Goal: Transaction & Acquisition: Purchase product/service

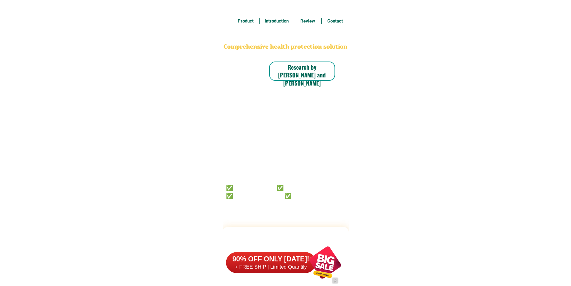
type input "09359155237"
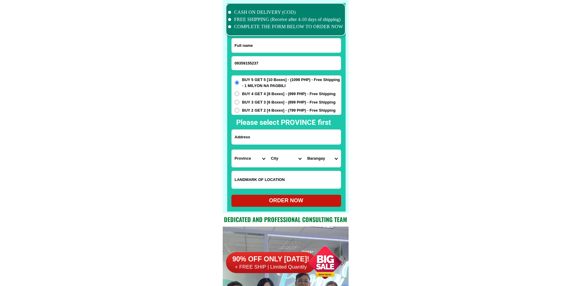
scroll to position [4659, 0]
click at [284, 39] on input "Input full_name" at bounding box center [286, 45] width 109 height 14
paste input "[PERSON_NAME]"
type input "[PERSON_NAME]"
click at [267, 112] on span "BUY 2 GET 2 [4 Boxes] - (799 PHP) - Free Shipping" at bounding box center [289, 110] width 94 height 6
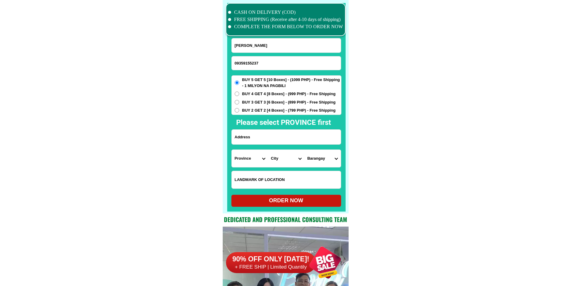
click at [239, 112] on input "BUY 2 GET 2 [4 Boxes] - (799 PHP) - Free Shipping" at bounding box center [237, 110] width 4 height 4
radio input "true"
click at [260, 137] on input "Input address" at bounding box center [286, 136] width 109 height 15
paste input "blk1 [STREET_ADDRESS],phase 1b [GEOGRAPHIC_DATA][PERSON_NAME][PERSON_NAME]"
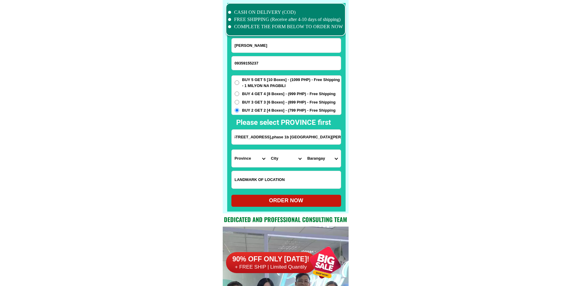
type input "blk1 [STREET_ADDRESS],phase 1b [GEOGRAPHIC_DATA][PERSON_NAME][PERSON_NAME]"
